Goal: Task Accomplishment & Management: Manage account settings

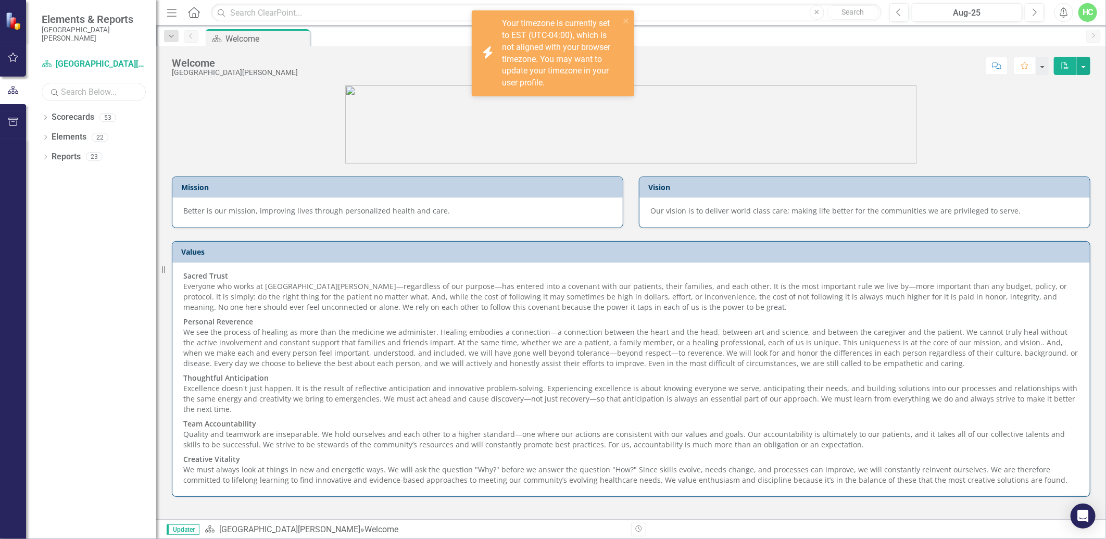
click at [95, 97] on input "text" at bounding box center [94, 92] width 104 height 18
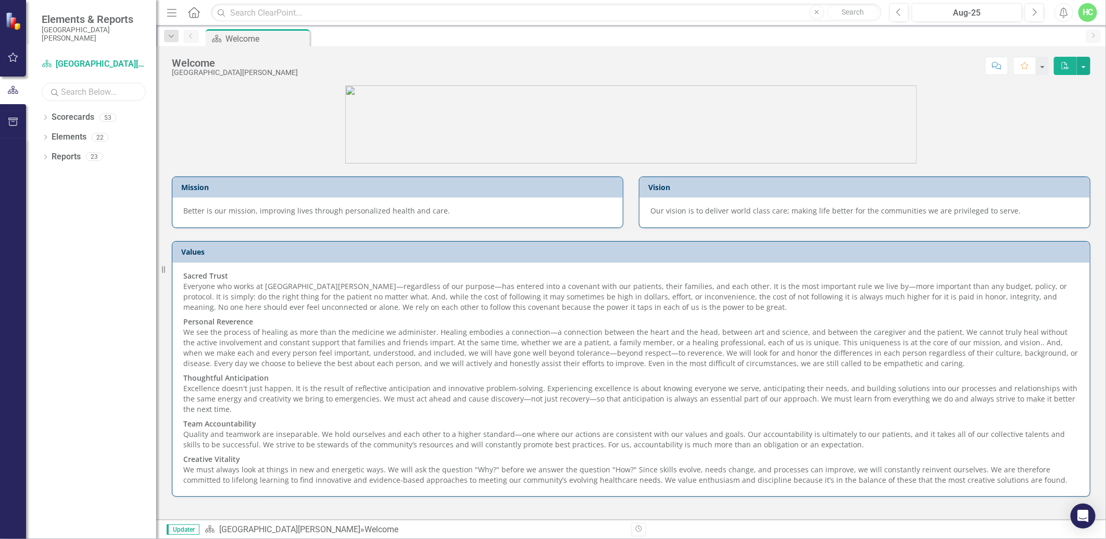
type input "anesthesia"
click at [89, 115] on link "Scorecards" at bounding box center [73, 117] width 43 height 12
click at [58, 118] on link "Scorecards" at bounding box center [73, 117] width 43 height 12
click at [48, 118] on icon "Dropdown" at bounding box center [45, 119] width 7 height 6
click at [76, 139] on link "Anesthesia" at bounding box center [106, 137] width 99 height 12
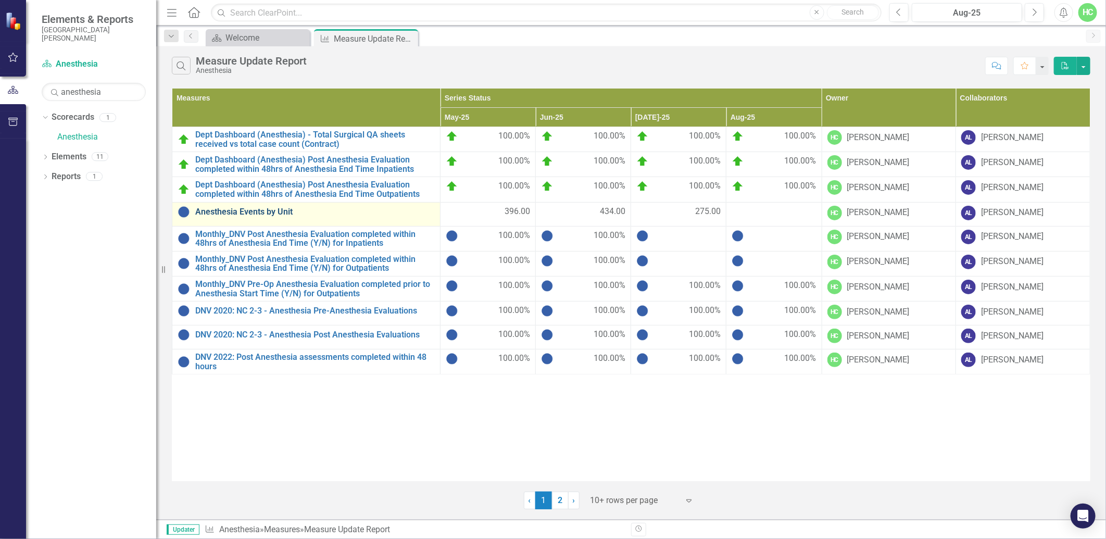
click at [244, 208] on link "Anesthesia Events by Unit" at bounding box center [315, 211] width 240 height 9
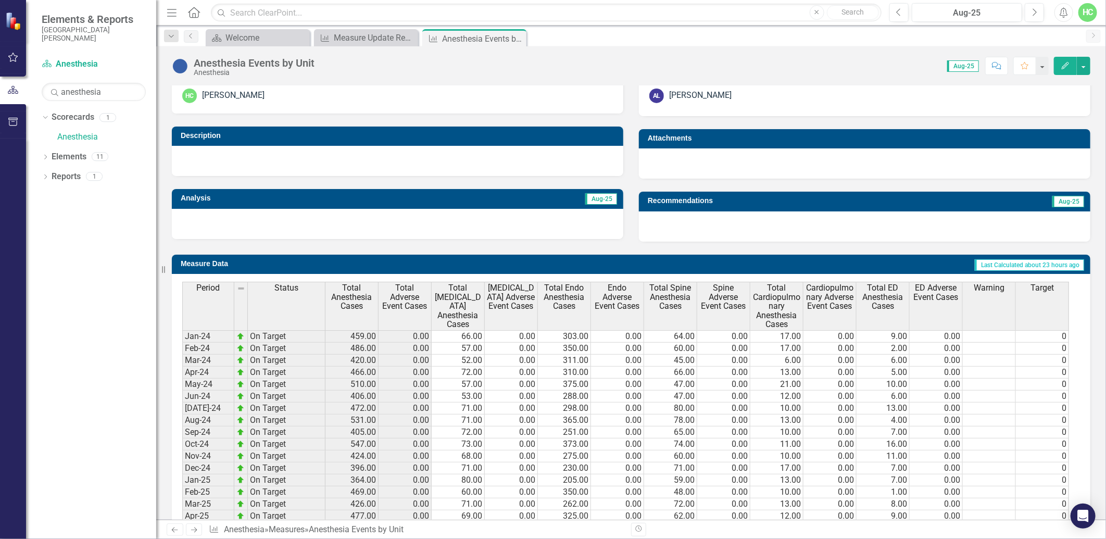
scroll to position [347, 0]
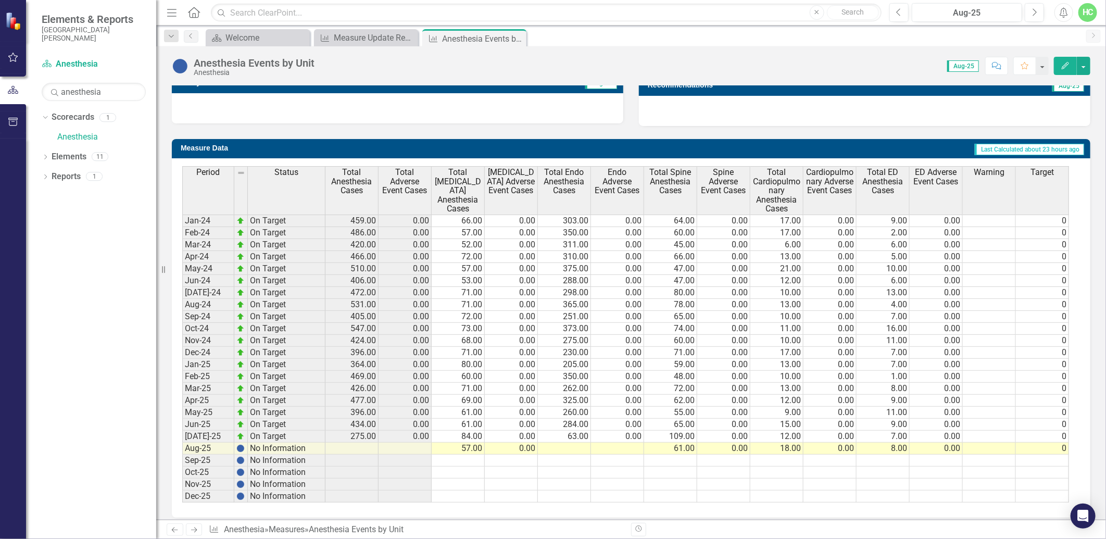
click at [200, 530] on link "Next" at bounding box center [194, 530] width 17 height 13
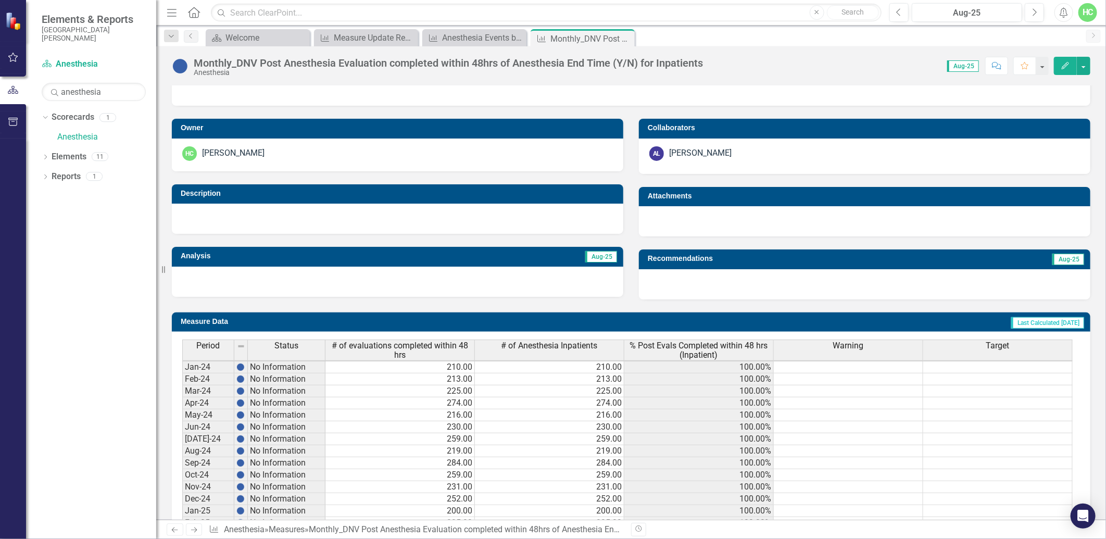
scroll to position [335, 0]
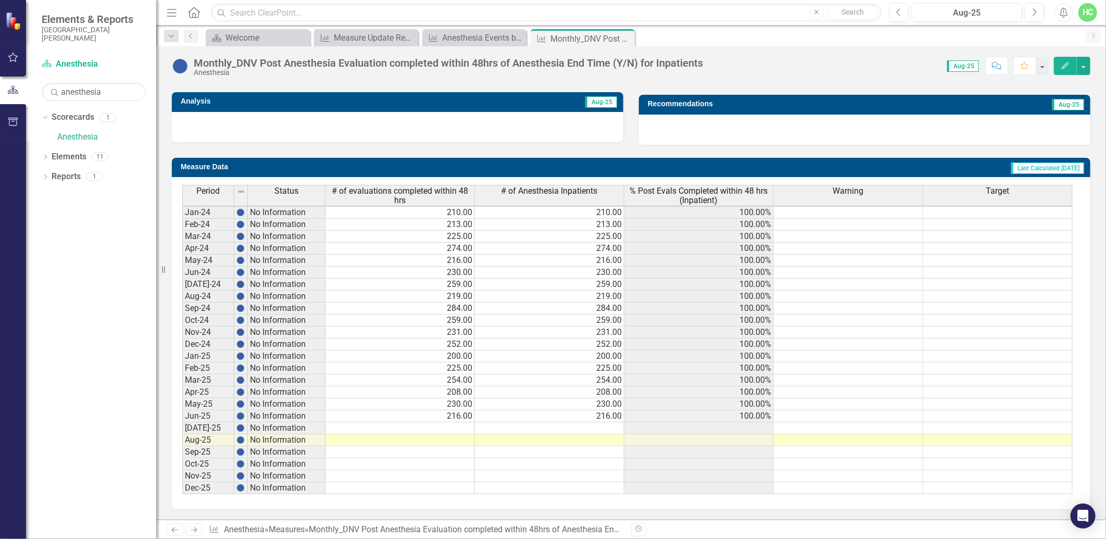
click at [193, 533] on icon "Next" at bounding box center [194, 530] width 9 height 7
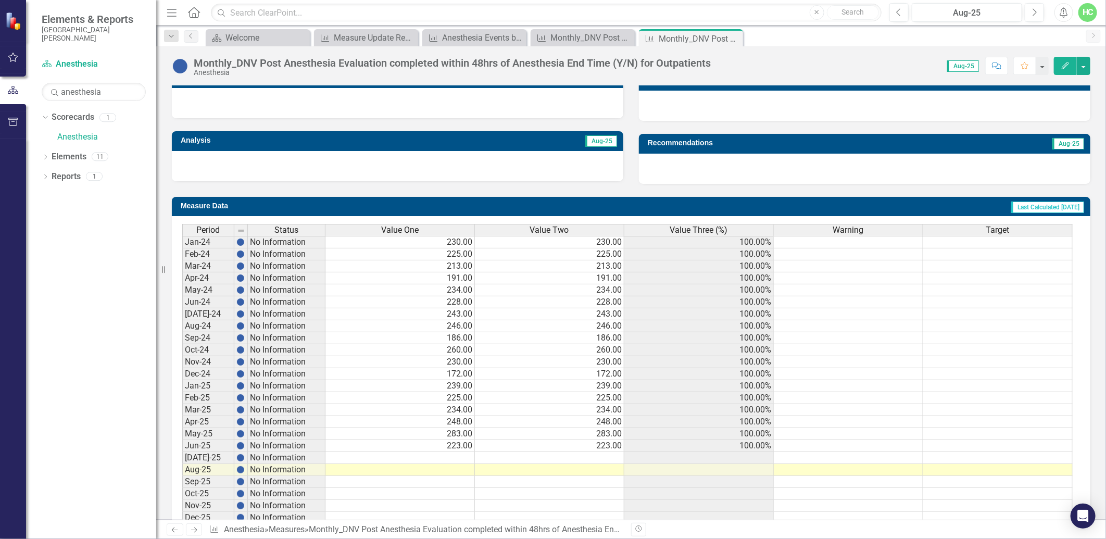
scroll to position [1, 0]
click at [171, 534] on link "Previous" at bounding box center [175, 530] width 17 height 13
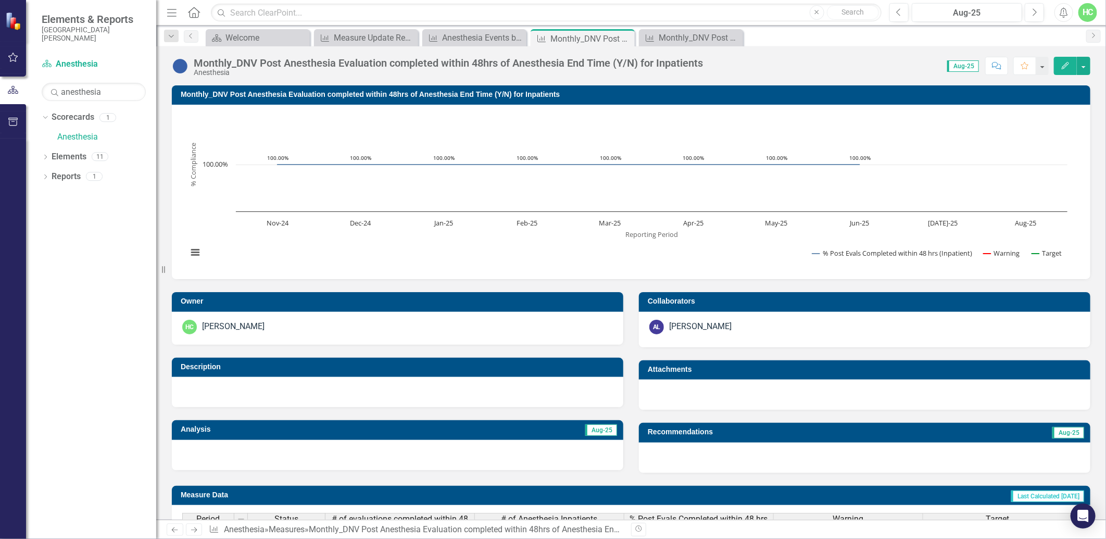
scroll to position [289, 0]
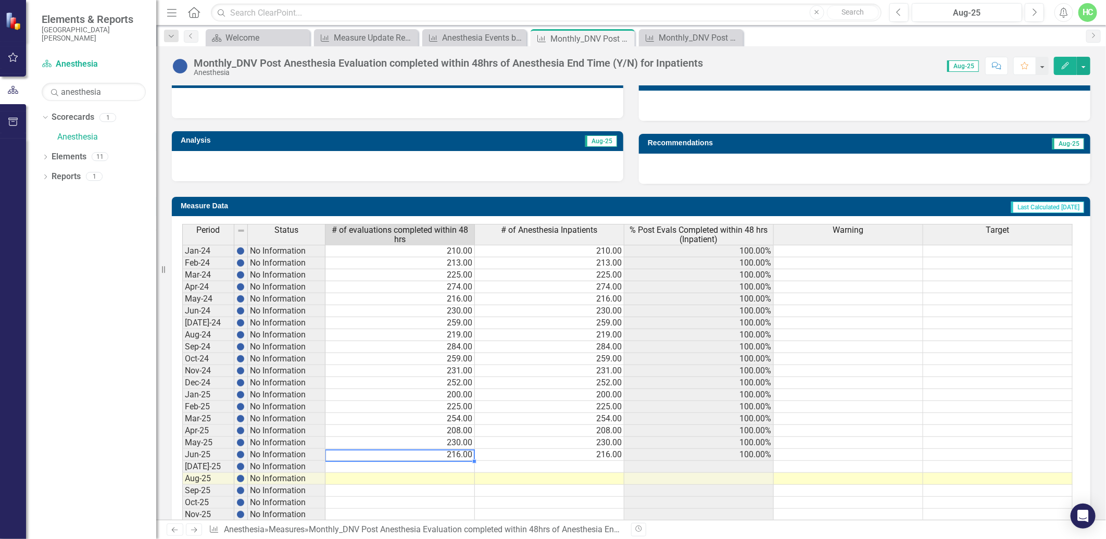
click at [447, 459] on td "216.00" at bounding box center [401, 455] width 150 height 12
click at [455, 470] on td at bounding box center [401, 467] width 150 height 12
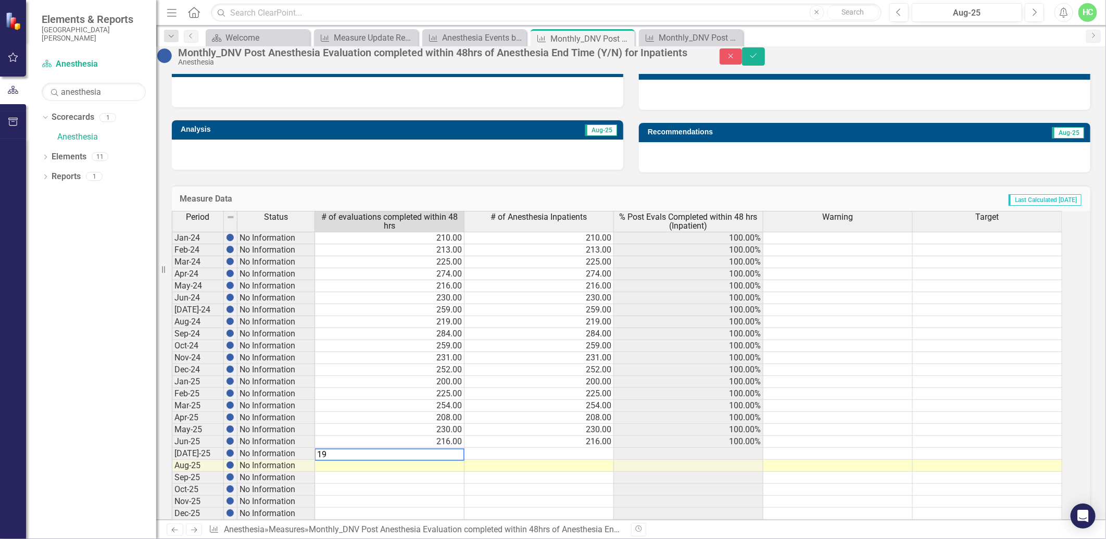
type textarea "198"
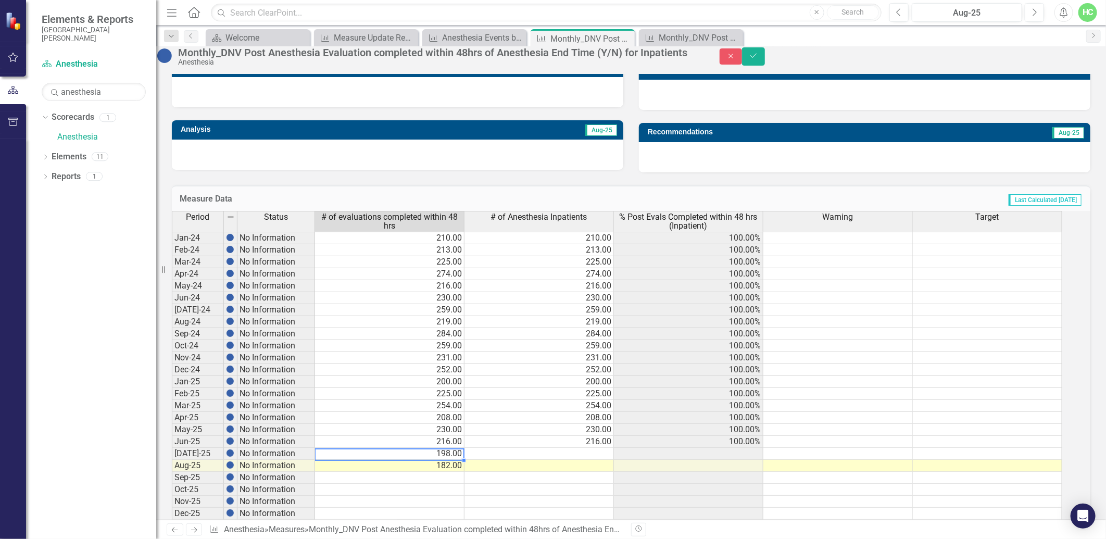
click at [465, 460] on td "198.00" at bounding box center [390, 454] width 150 height 12
click at [465, 472] on td "182.00" at bounding box center [390, 466] width 150 height 12
click at [455, 472] on td "182.00" at bounding box center [390, 466] width 150 height 12
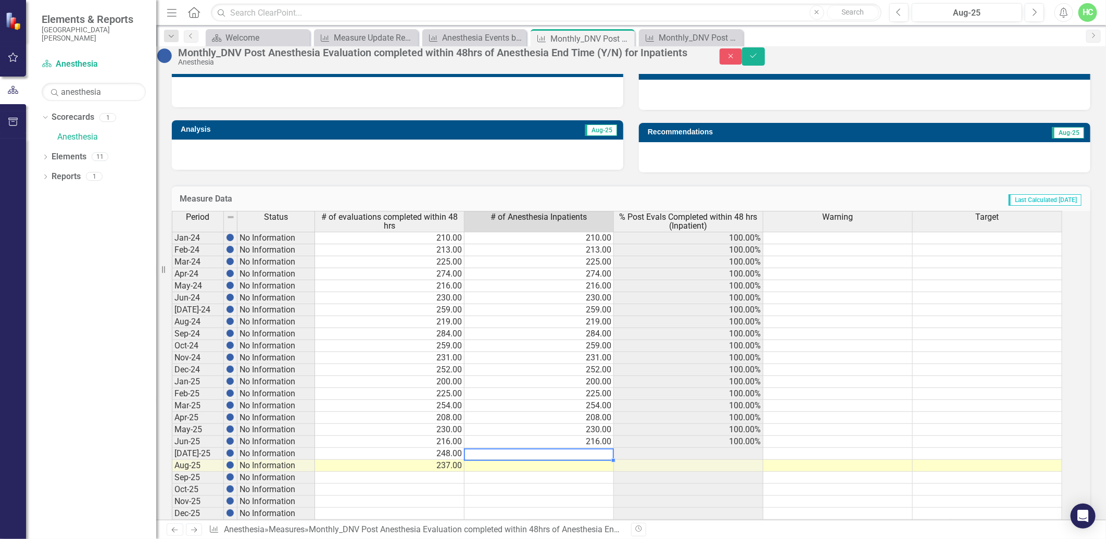
click at [552, 460] on td at bounding box center [540, 454] width 150 height 12
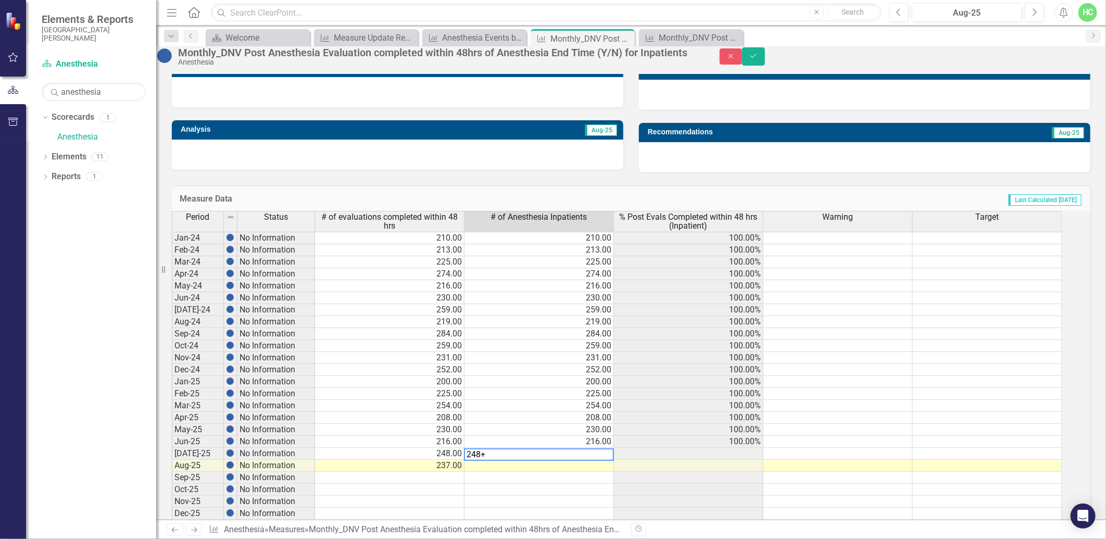
type textarea "248"
type textarea "237"
click at [910, 207] on td "Last Calculated [DATE]" at bounding box center [819, 200] width 528 height 14
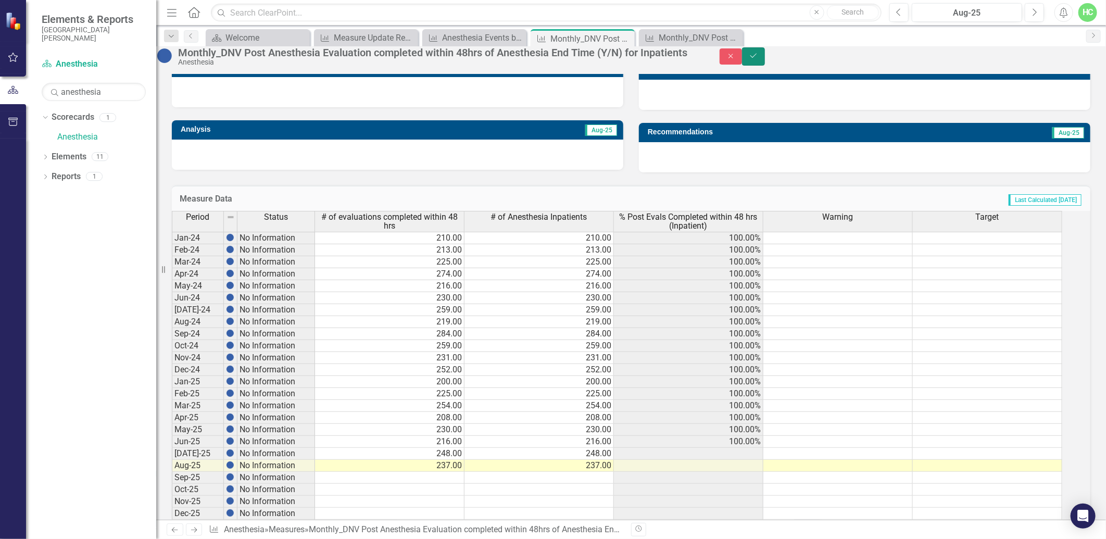
click at [765, 66] on button "Save" at bounding box center [753, 56] width 23 height 18
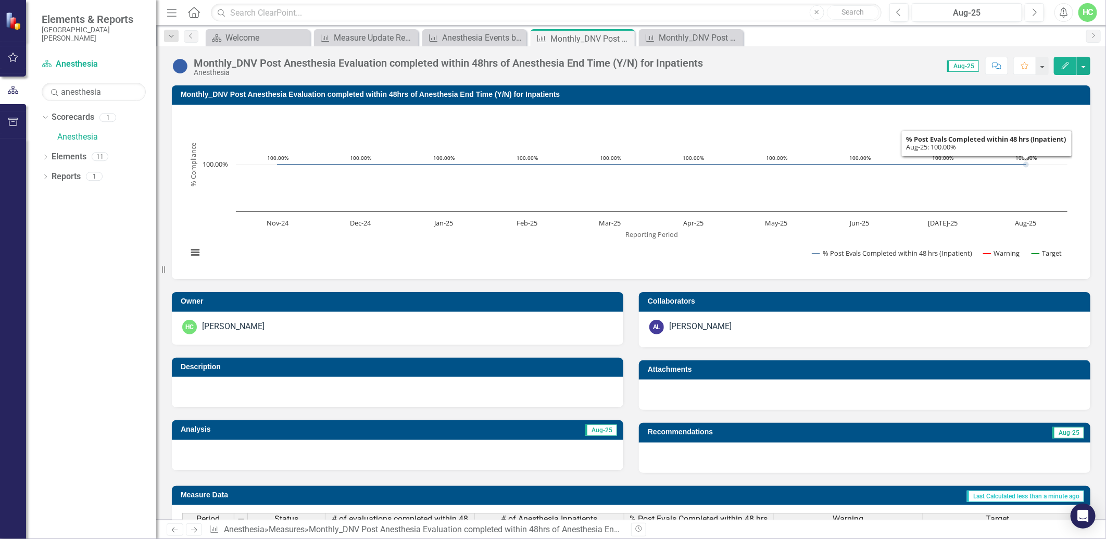
scroll to position [335, 0]
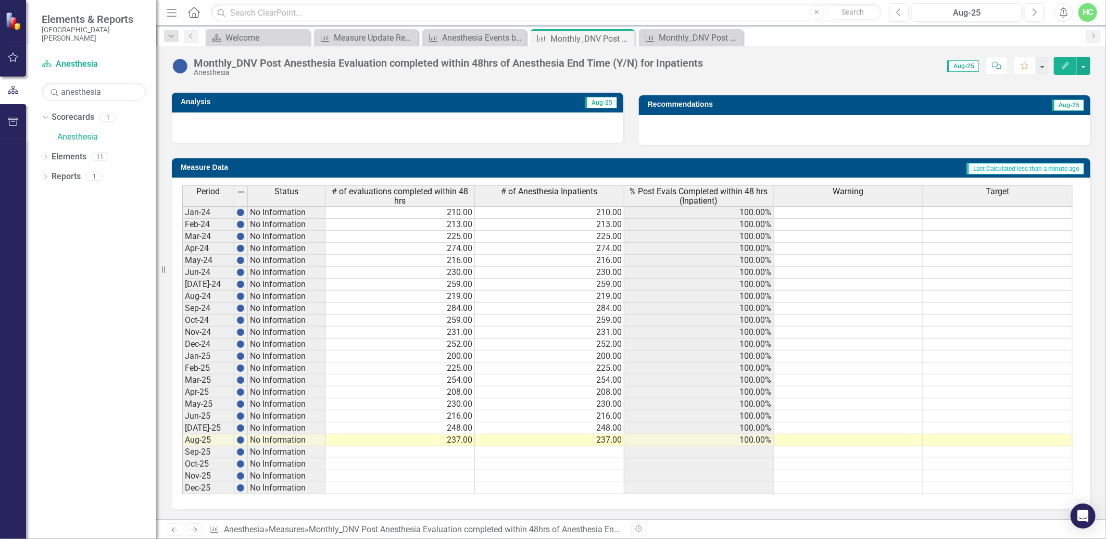
click at [201, 530] on link "Next" at bounding box center [194, 530] width 17 height 13
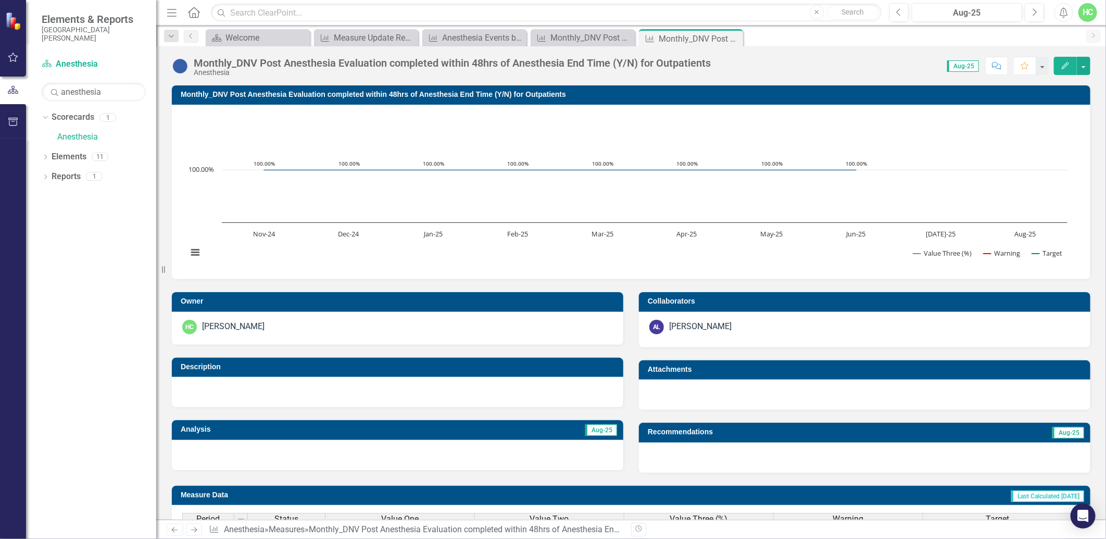
scroll to position [326, 0]
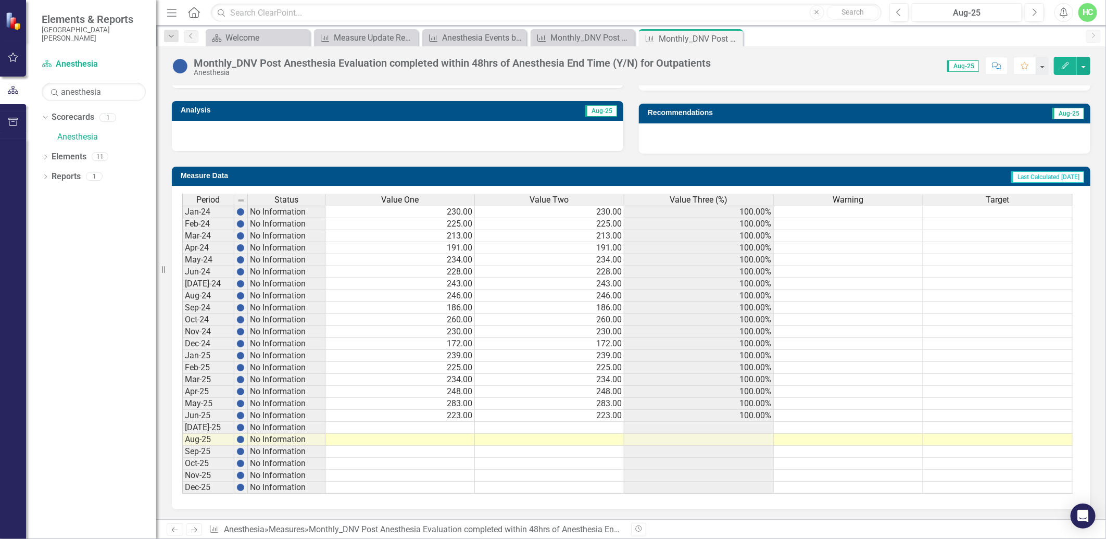
click at [193, 532] on icon "Next" at bounding box center [194, 530] width 9 height 7
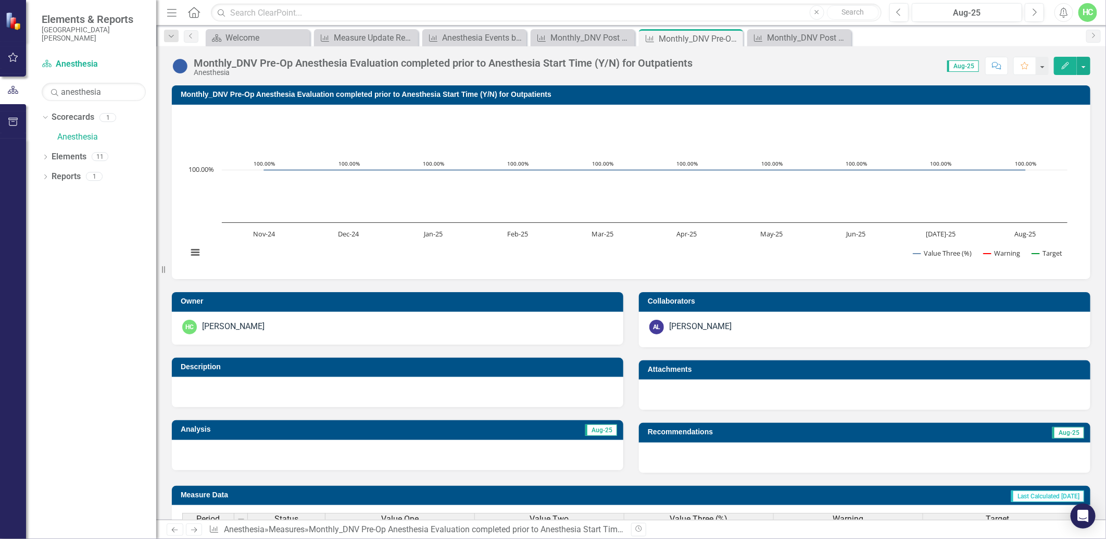
scroll to position [326, 0]
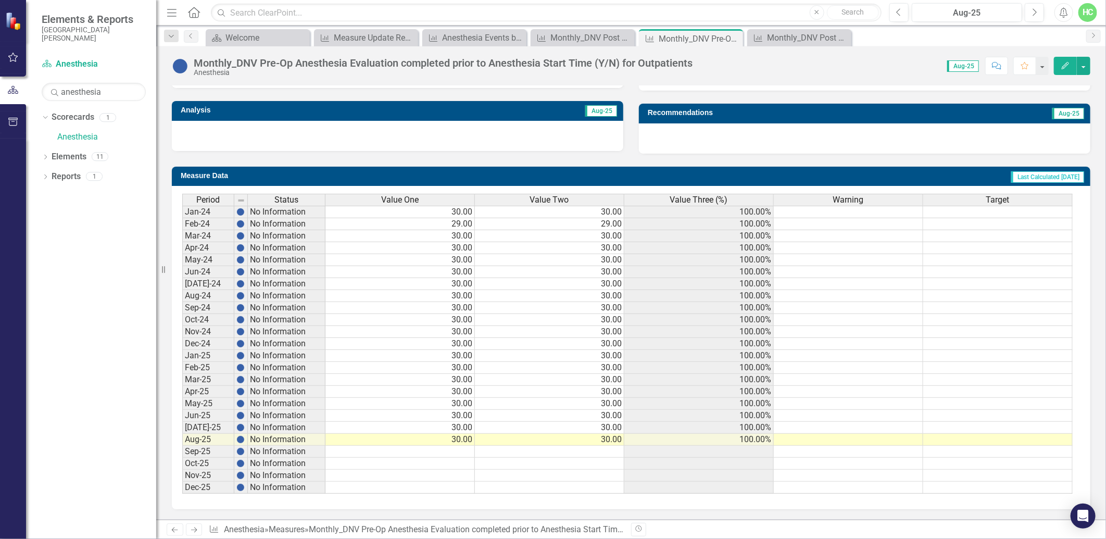
click at [196, 528] on icon "Next" at bounding box center [194, 530] width 9 height 7
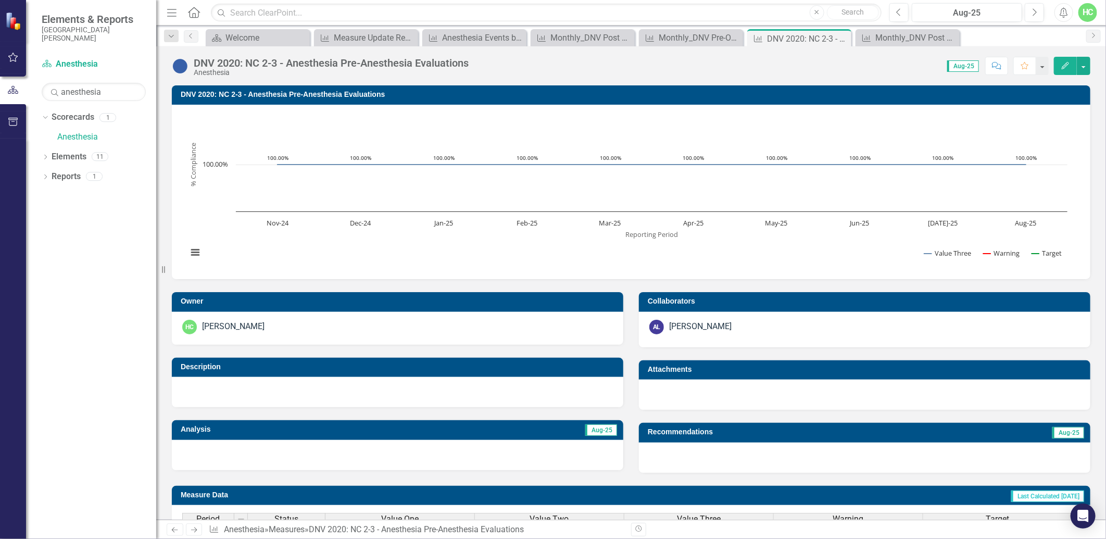
scroll to position [326, 0]
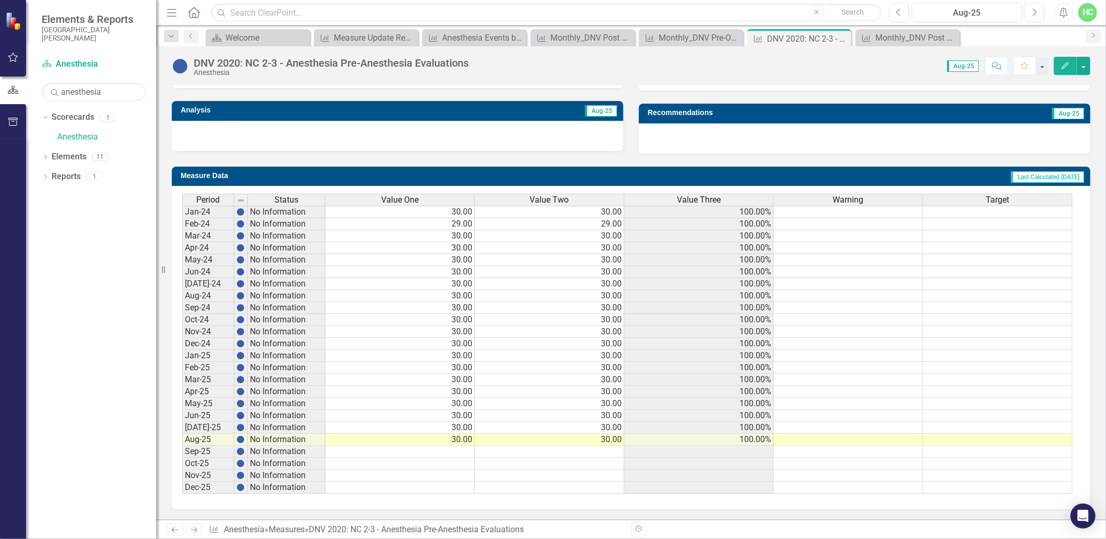
click at [190, 535] on link "Next" at bounding box center [194, 530] width 17 height 13
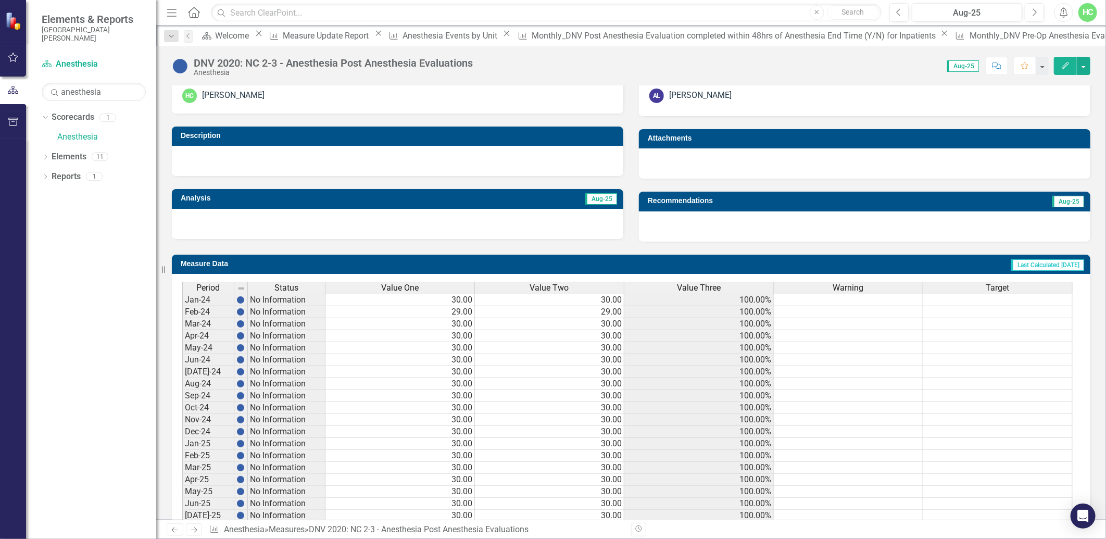
scroll to position [326, 0]
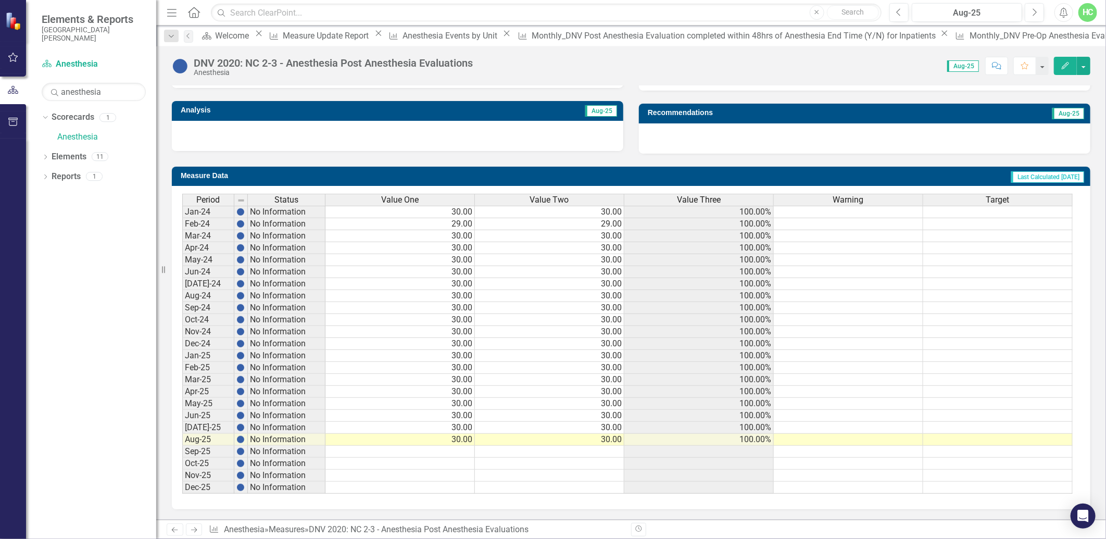
click at [191, 537] on div "Previous Next Measure Anesthesia » Measures » DNV 2020: NC 2-3 - Anesthesia Pos…" at bounding box center [631, 529] width 950 height 19
click at [194, 532] on icon "Next" at bounding box center [194, 530] width 9 height 7
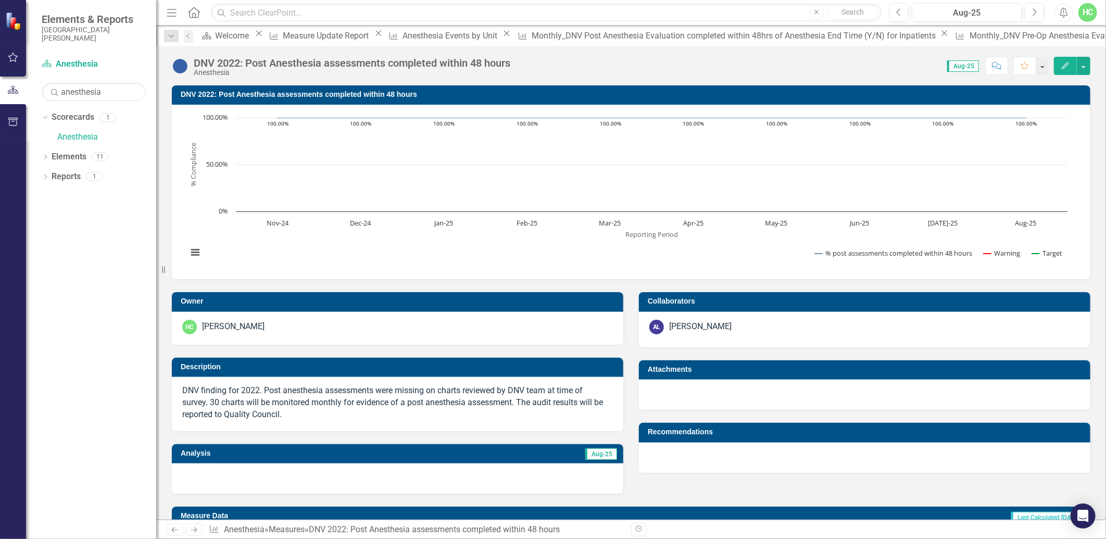
scroll to position [347, 0]
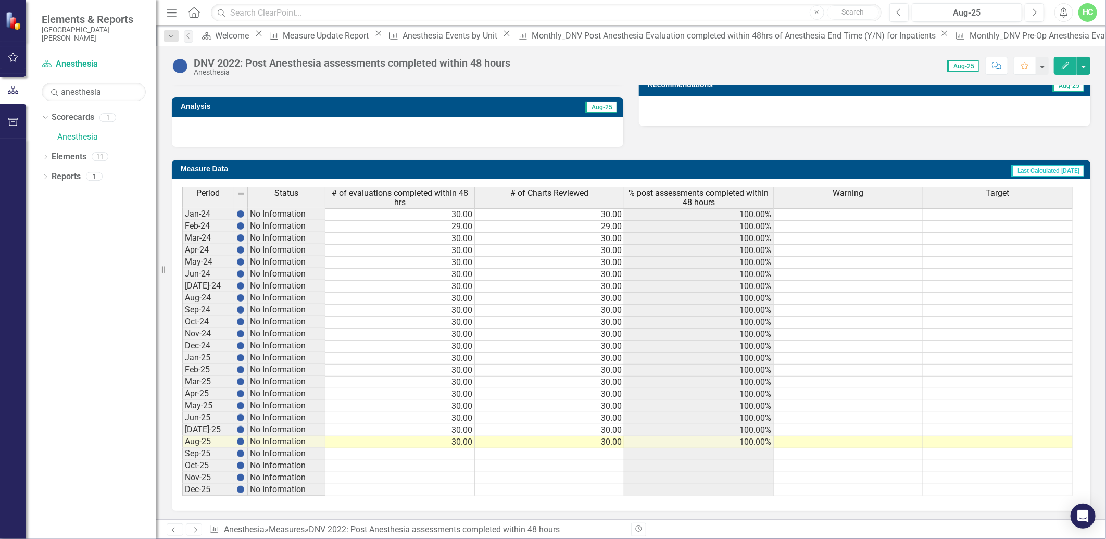
click at [199, 532] on link "Next" at bounding box center [194, 530] width 17 height 13
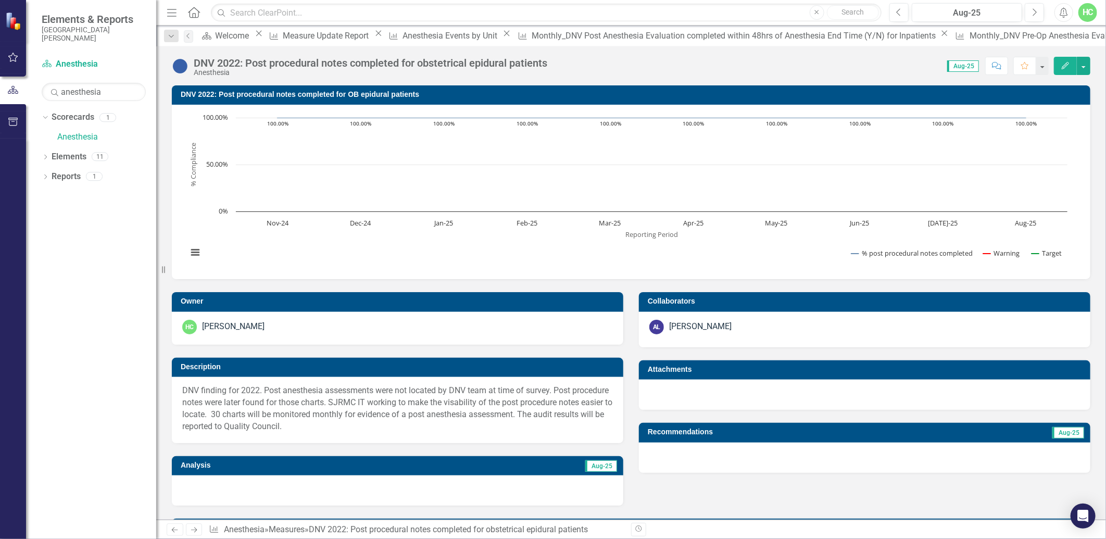
scroll to position [347, 0]
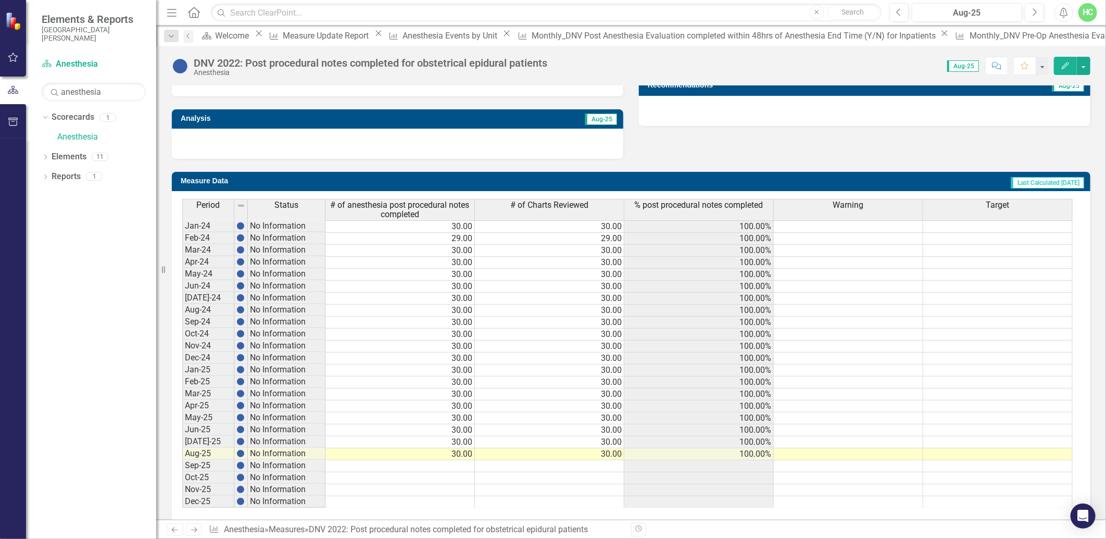
click at [202, 533] on link "Next" at bounding box center [194, 530] width 17 height 13
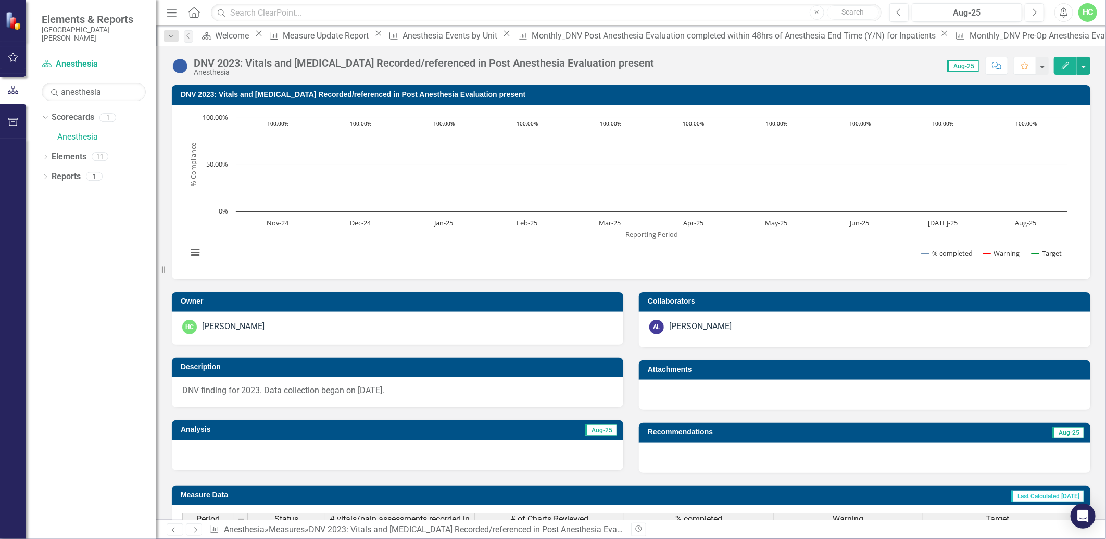
scroll to position [335, 0]
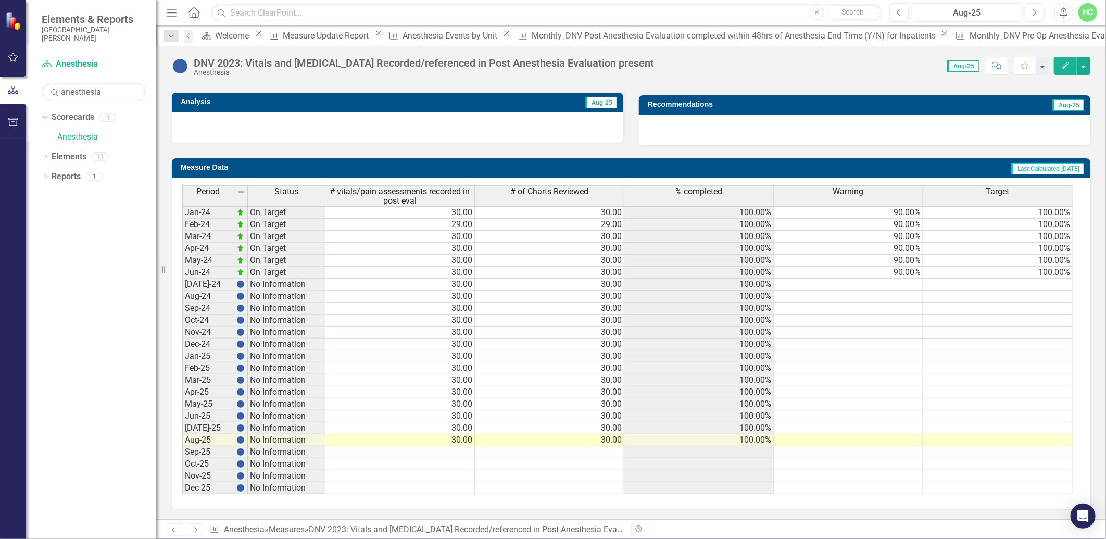
click at [195, 529] on icon at bounding box center [194, 530] width 6 height 5
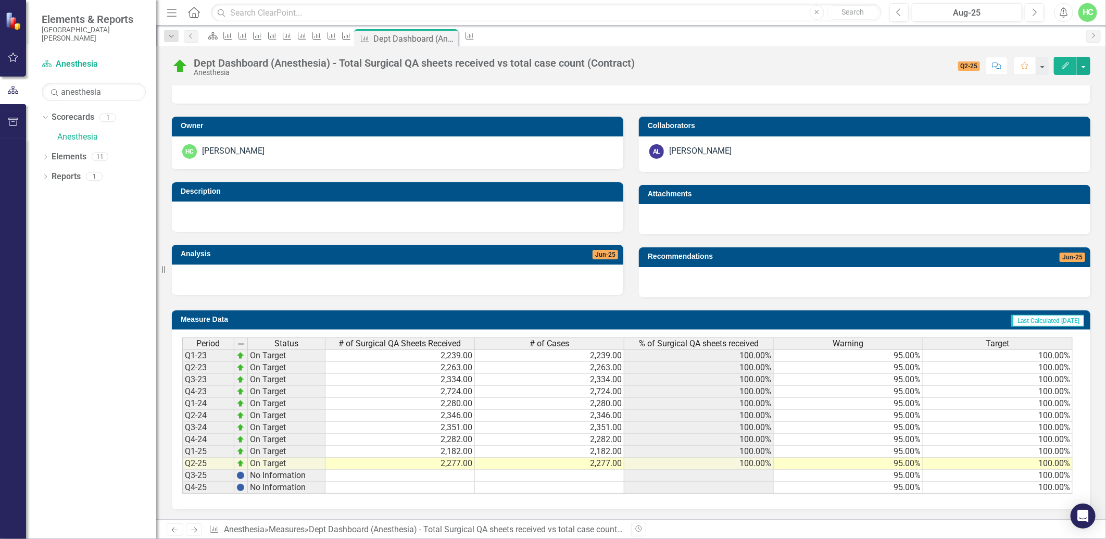
click at [194, 537] on div "Previous Next Measure Anesthesia » Measures » Dept Dashboard (Anesthesia) - Tot…" at bounding box center [631, 529] width 950 height 19
click at [195, 532] on icon at bounding box center [194, 530] width 6 height 5
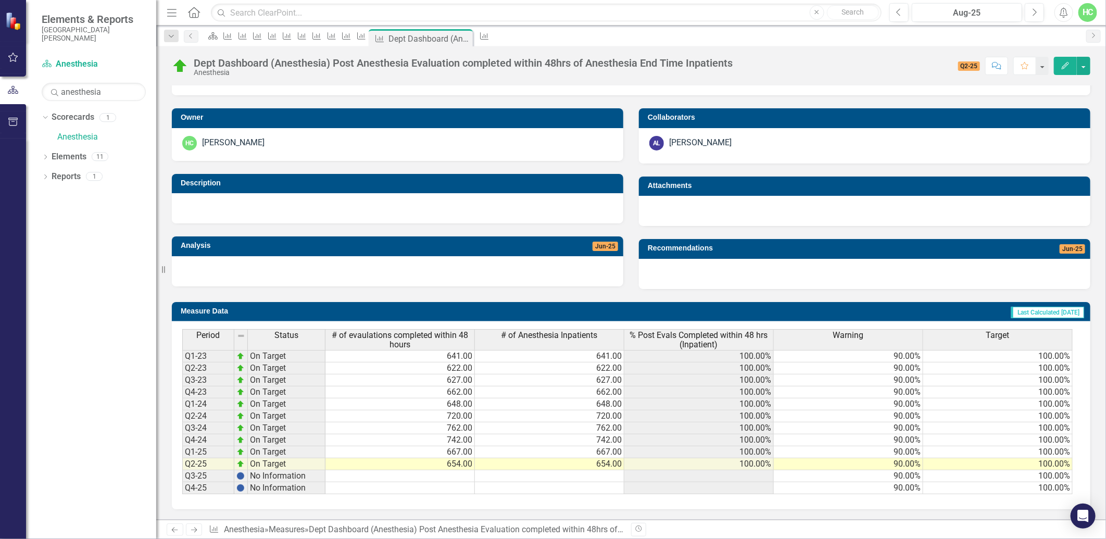
scroll to position [1, 0]
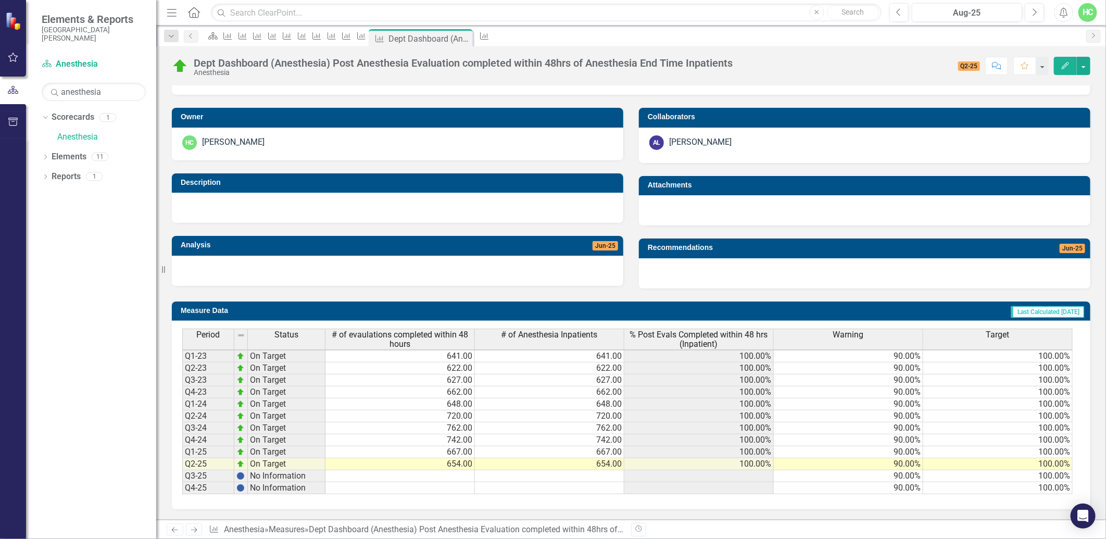
click at [189, 533] on link "Next" at bounding box center [194, 530] width 17 height 13
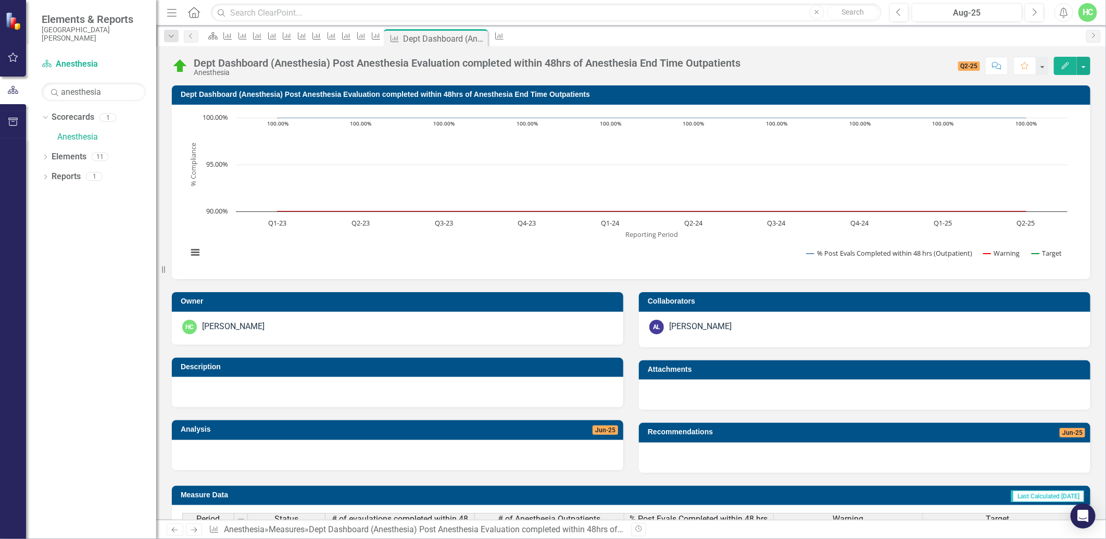
scroll to position [191, 0]
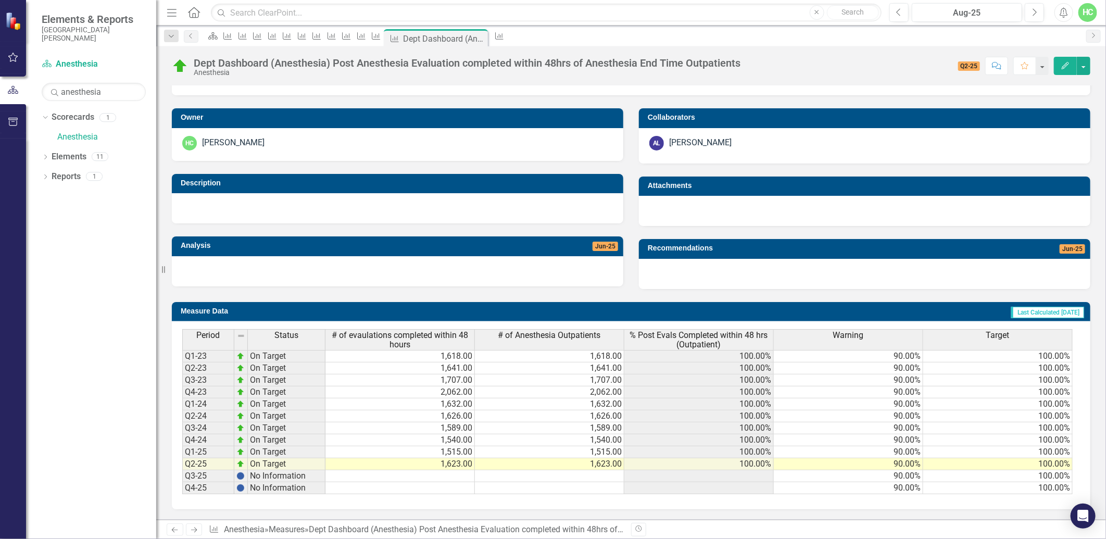
click at [197, 532] on icon "Next" at bounding box center [194, 530] width 9 height 7
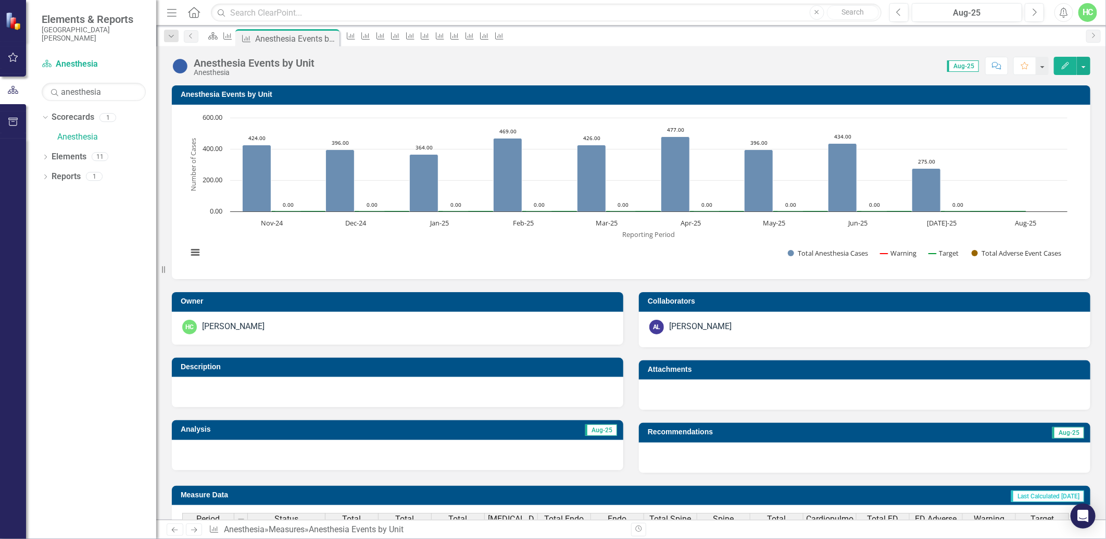
scroll to position [289, 0]
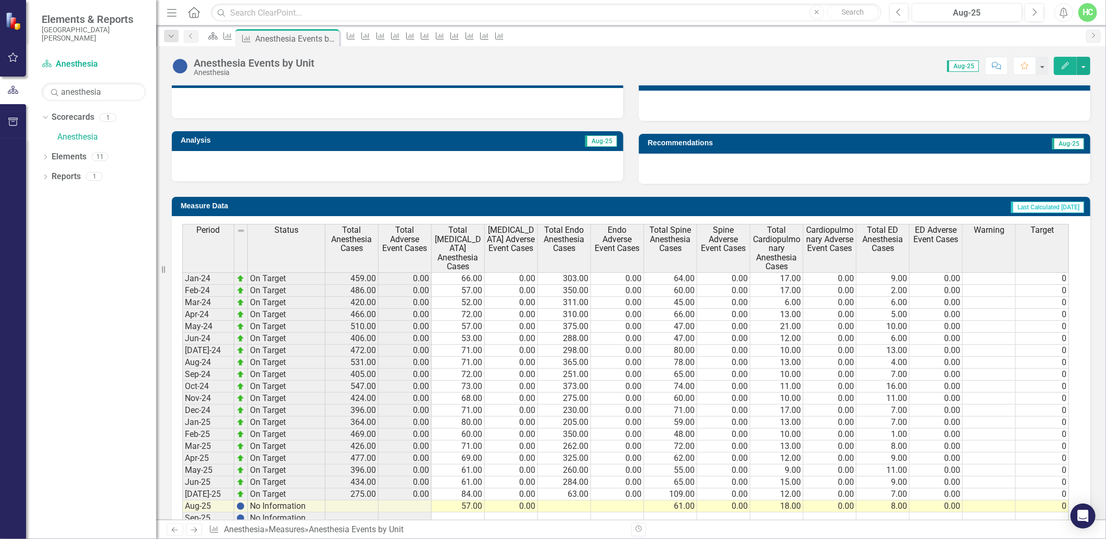
click at [574, 509] on td at bounding box center [564, 507] width 53 height 12
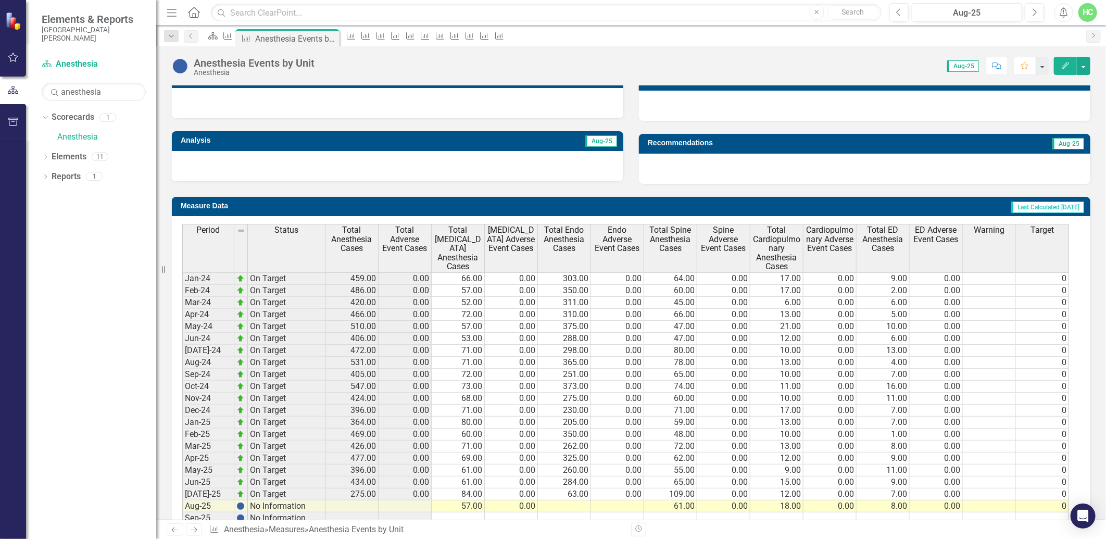
click at [719, 165] on div at bounding box center [865, 169] width 452 height 30
